Goal: Task Accomplishment & Management: Use online tool/utility

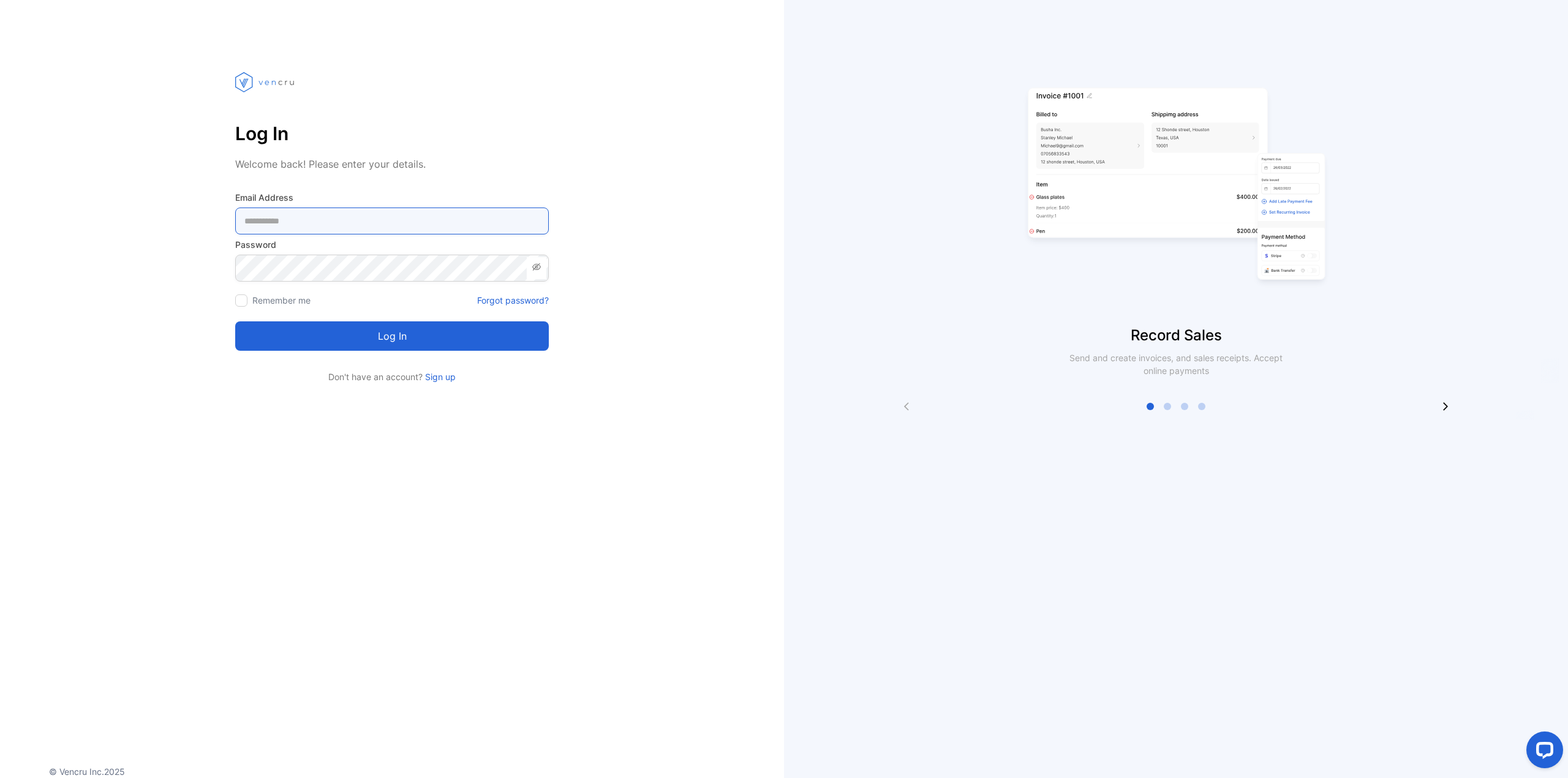
type Address-inputemail "**********"
click at [414, 350] on button "Log in" at bounding box center [392, 336] width 314 height 30
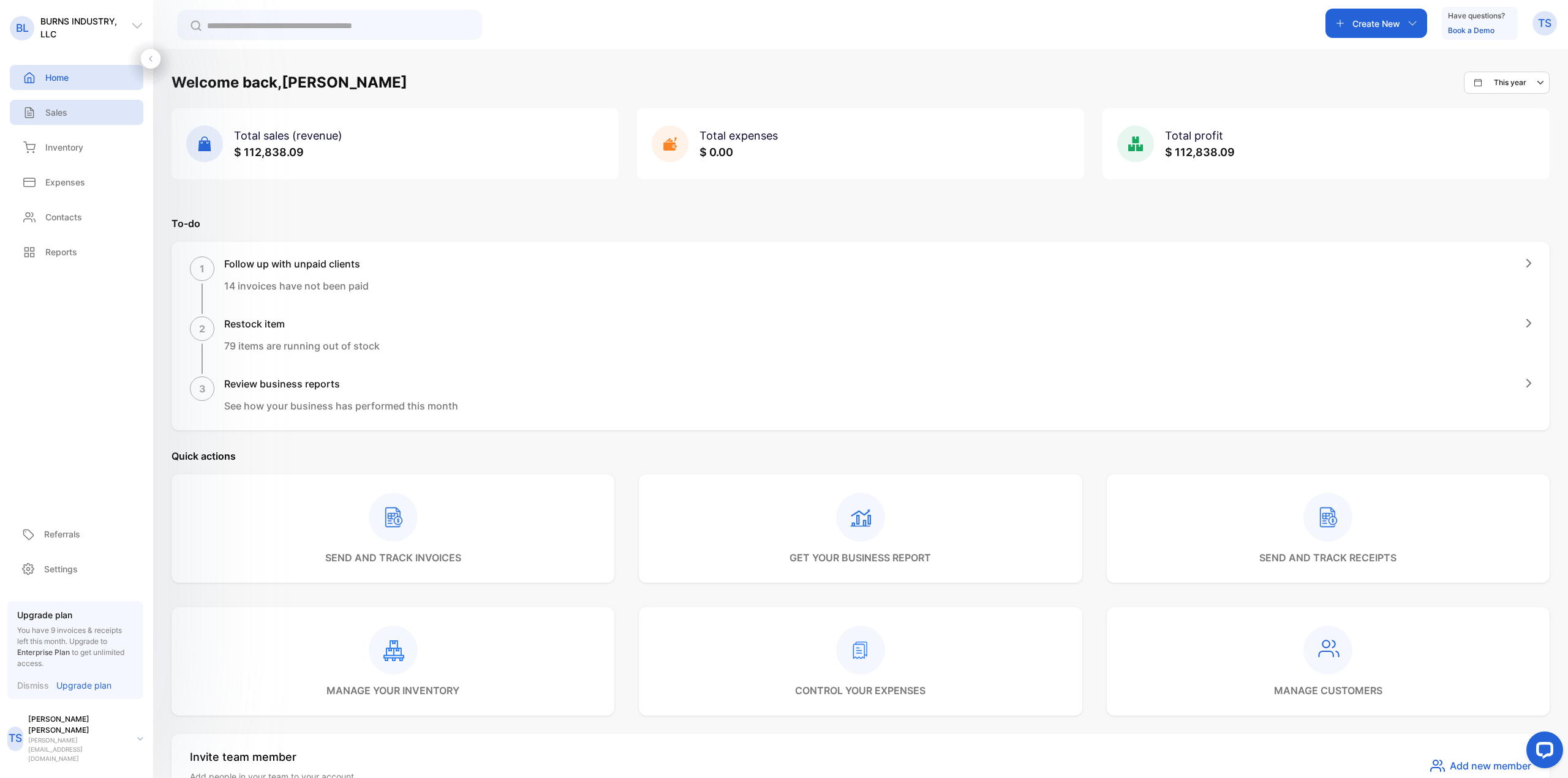
click at [42, 115] on div "Sales" at bounding box center [43, 112] width 48 height 13
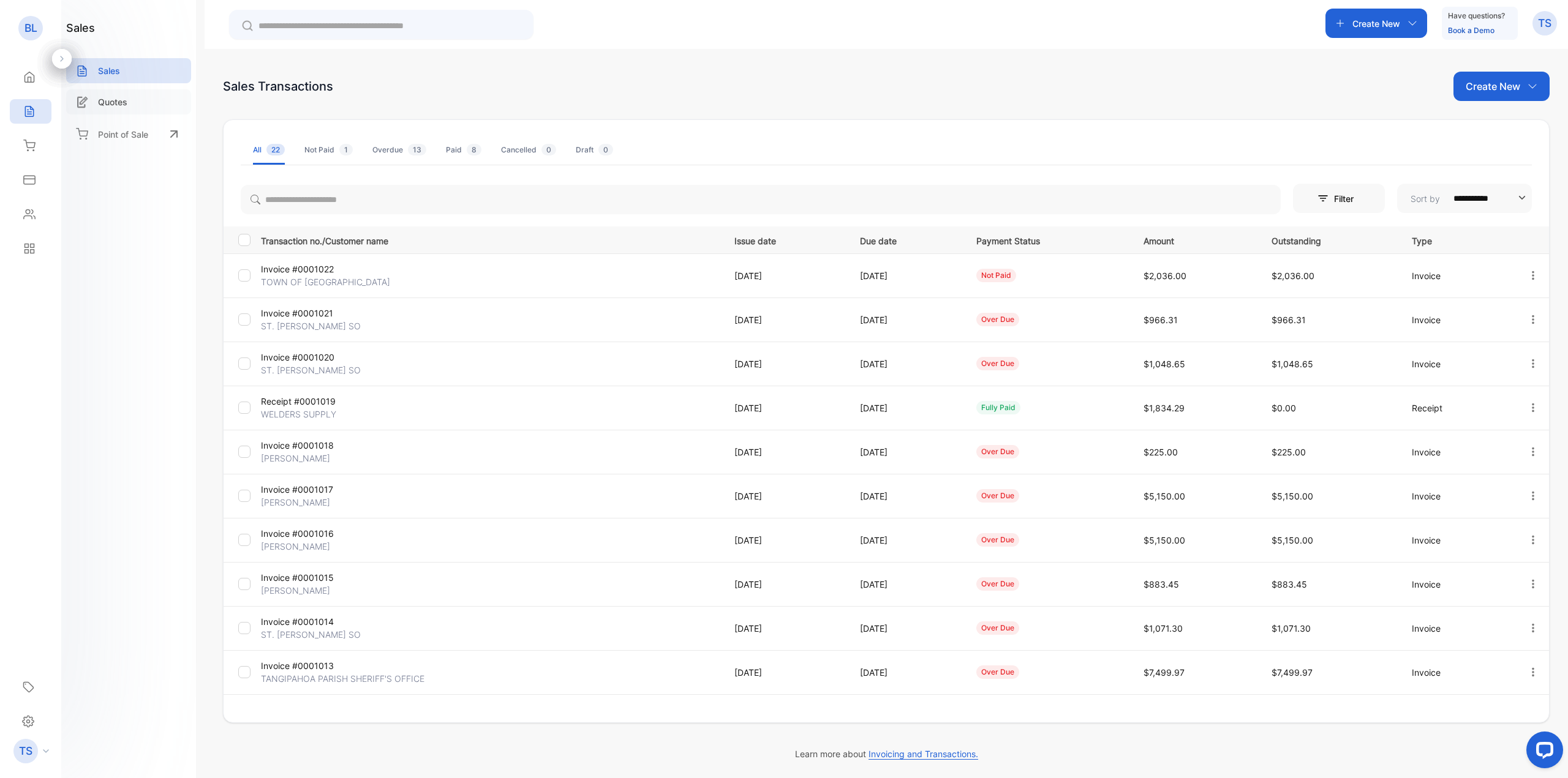
click at [130, 96] on div "Quotes" at bounding box center [129, 102] width 125 height 25
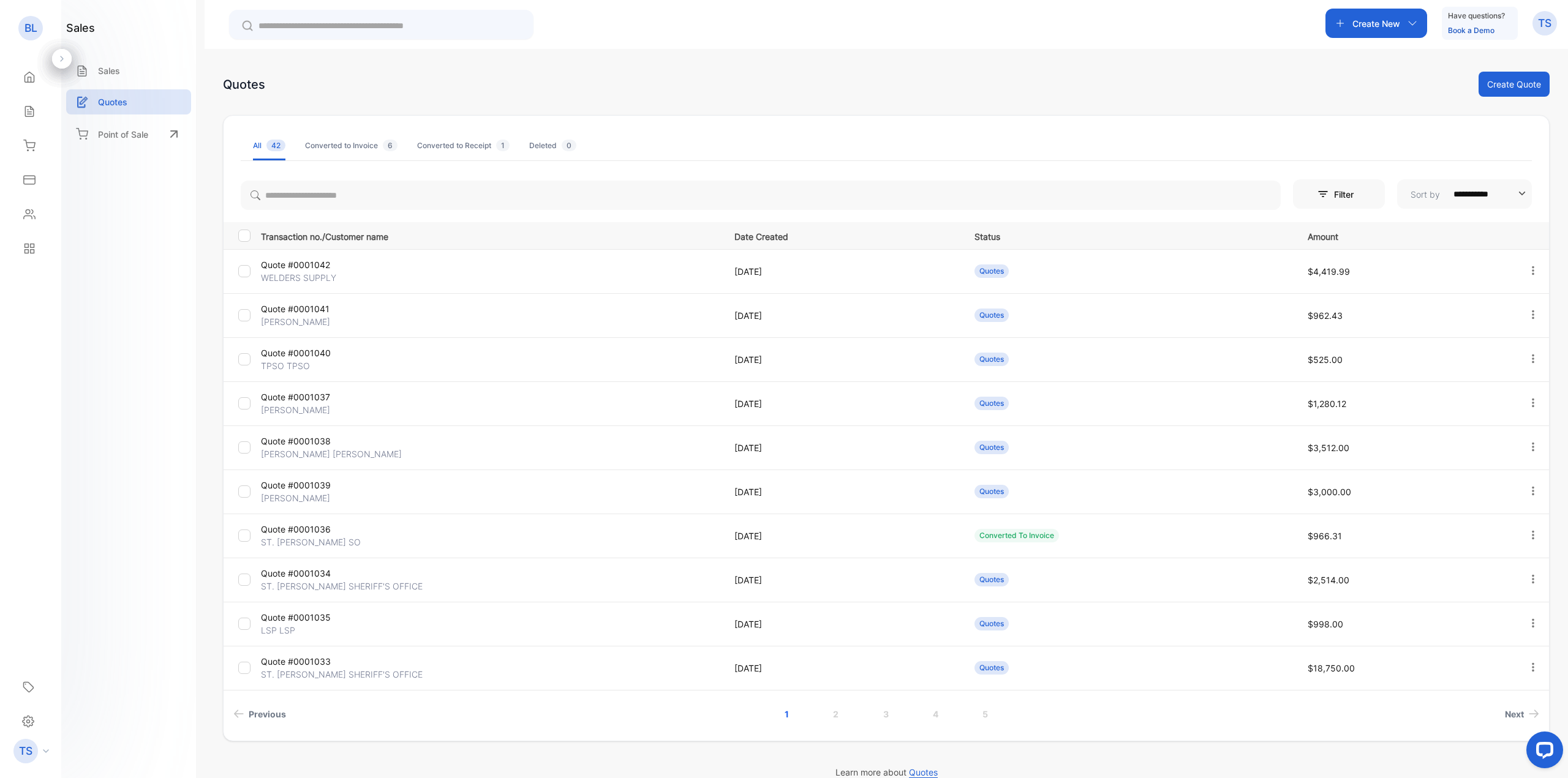
click at [397, 270] on p "Quote #0001042" at bounding box center [337, 265] width 153 height 13
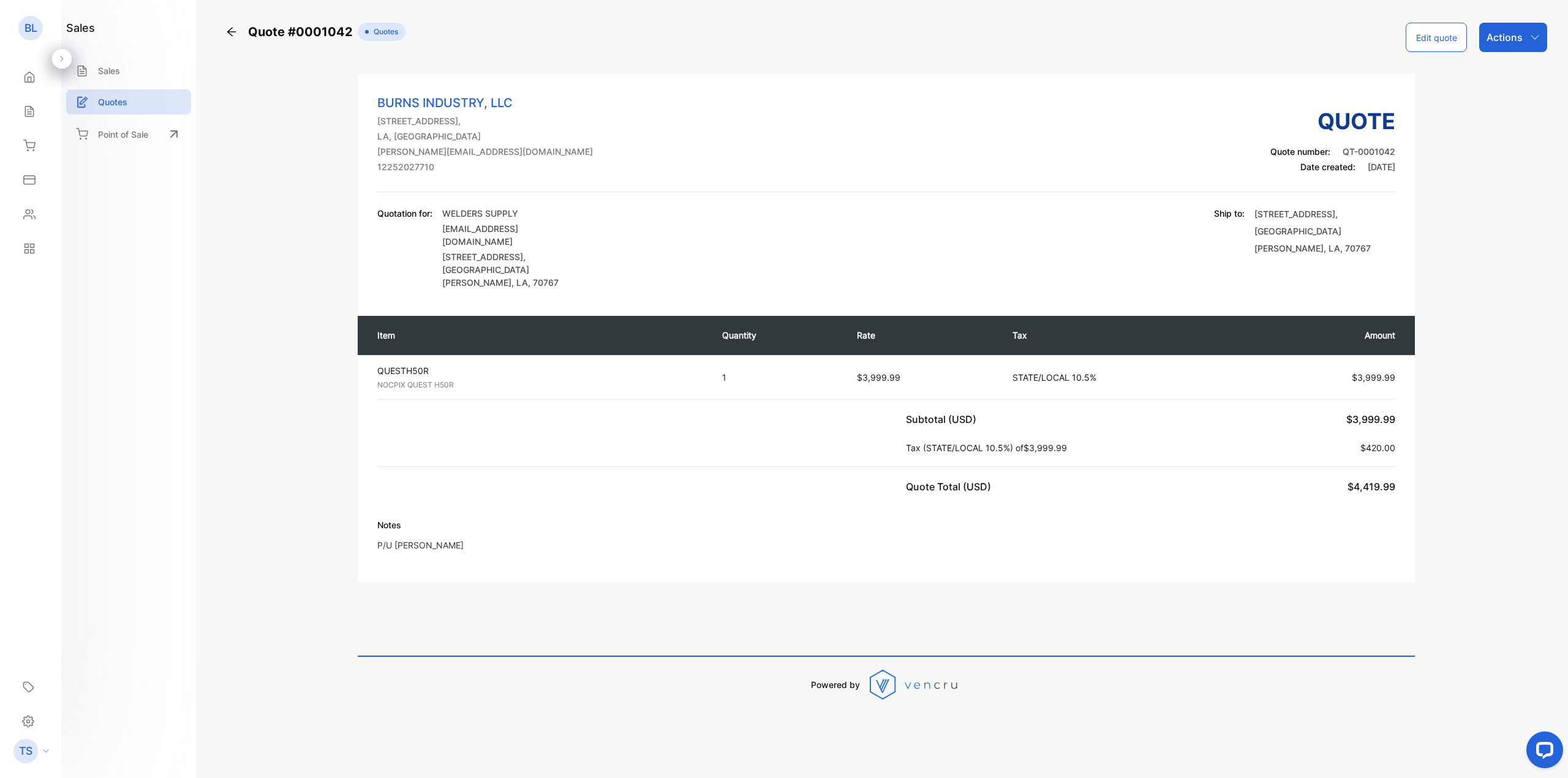
click at [1513, 46] on div "Actions" at bounding box center [1513, 37] width 68 height 30
click at [1494, 232] on div "Print Quote" at bounding box center [1488, 232] width 117 height 24
